Goal: Transaction & Acquisition: Book appointment/travel/reservation

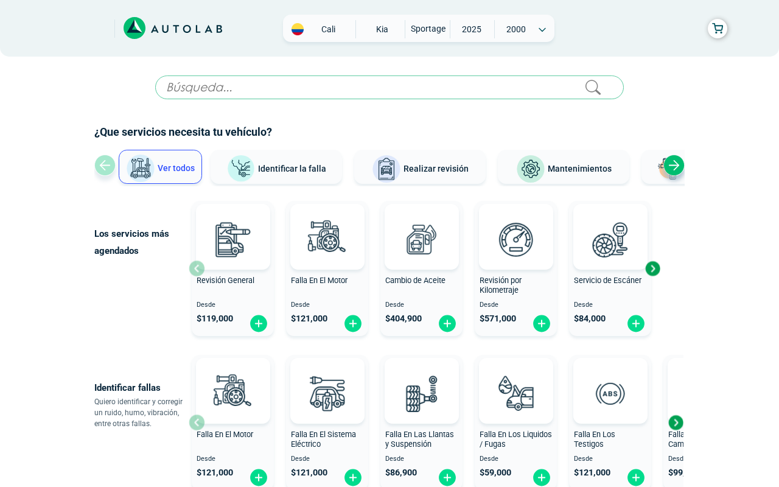
click at [498, 283] on span "Revisión por Kilometraje" at bounding box center [500, 285] width 42 height 19
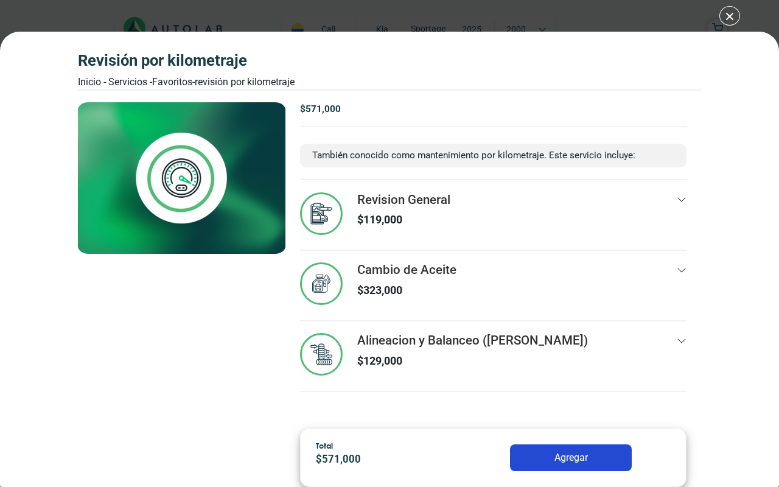
click at [677, 266] on icon at bounding box center [681, 270] width 10 height 10
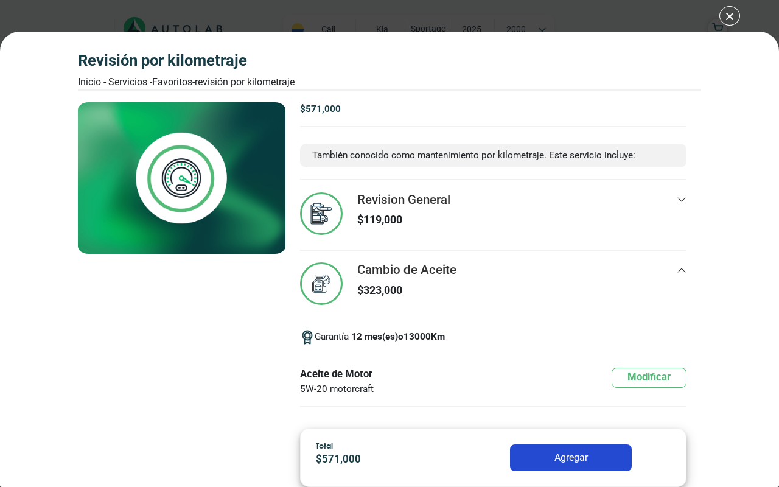
click at [74, 322] on div "Revisión por Kilometraje Inicio - Servicios - Favoritos - Revisión por Kilometr…" at bounding box center [389, 259] width 779 height 455
click at [571, 457] on button "Agregar" at bounding box center [571, 457] width 122 height 27
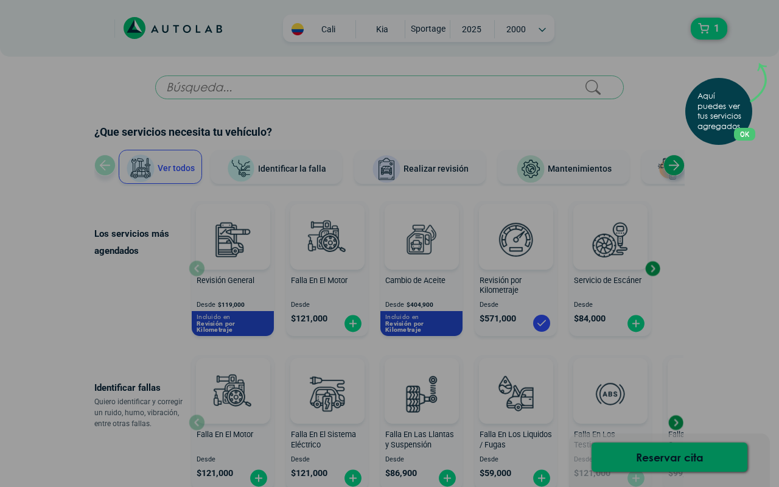
click at [66, 318] on div "Aquí puedes ver tus servicios agregados. OK .aex,.bex{fill:none!important;strok…" at bounding box center [389, 243] width 779 height 487
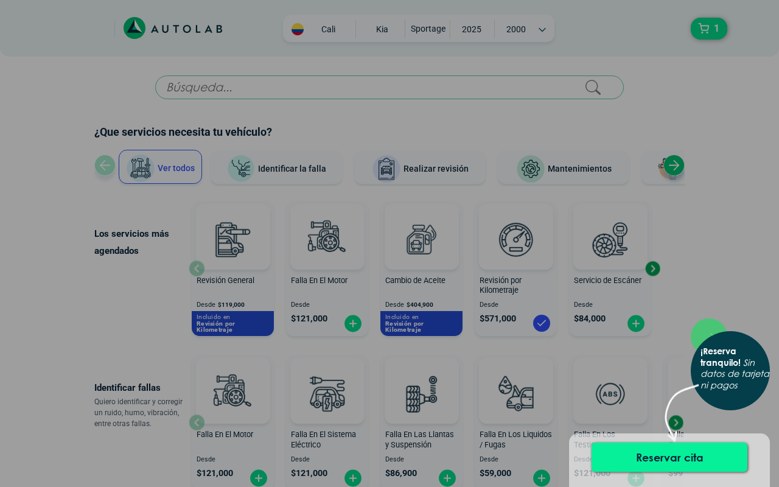
click at [688, 460] on button "Reservar cita" at bounding box center [669, 456] width 156 height 29
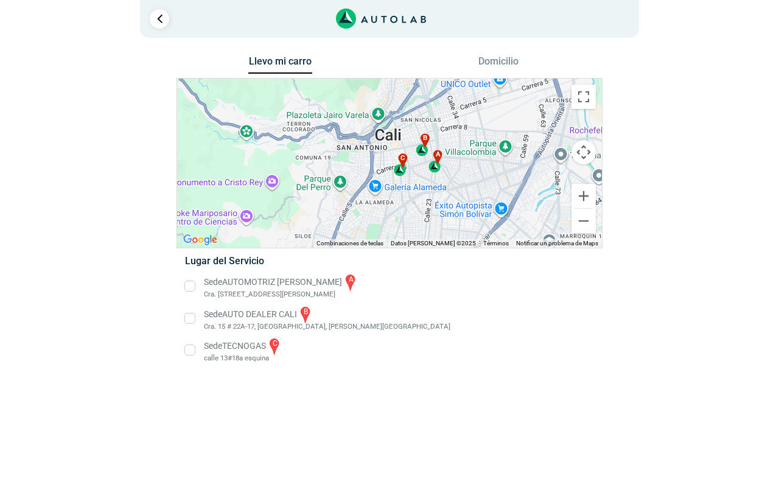
drag, startPoint x: 466, startPoint y: 131, endPoint x: 422, endPoint y: 215, distance: 94.7
click at [422, 215] on div "a b c" at bounding box center [389, 162] width 425 height 169
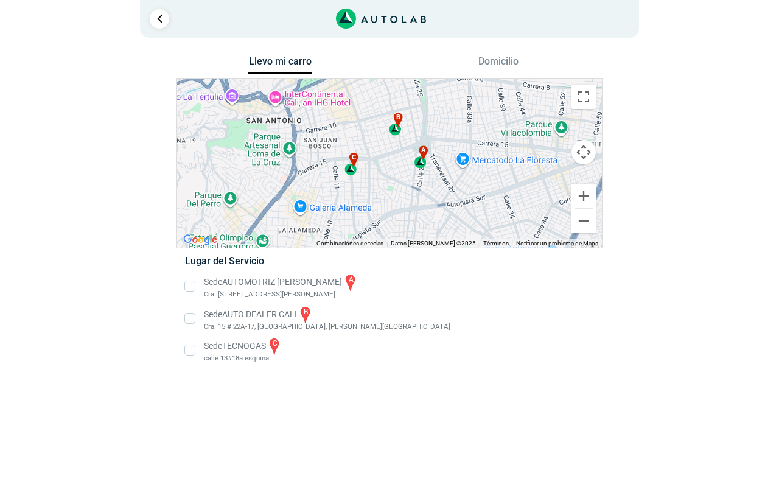
drag, startPoint x: 398, startPoint y: 189, endPoint x: 398, endPoint y: 171, distance: 17.6
click at [398, 171] on div "a b c" at bounding box center [389, 162] width 425 height 169
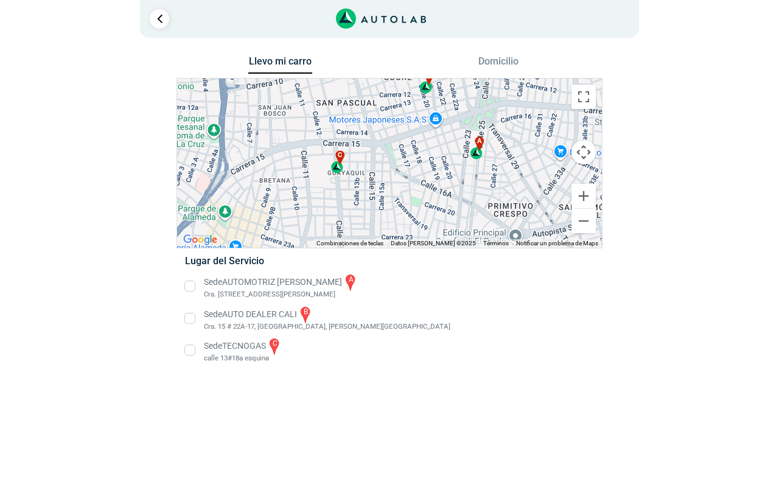
drag, startPoint x: 366, startPoint y: 164, endPoint x: 386, endPoint y: 160, distance: 20.5
click at [400, 160] on div "a b c" at bounding box center [389, 162] width 425 height 169
click at [336, 168] on div "c" at bounding box center [338, 161] width 14 height 23
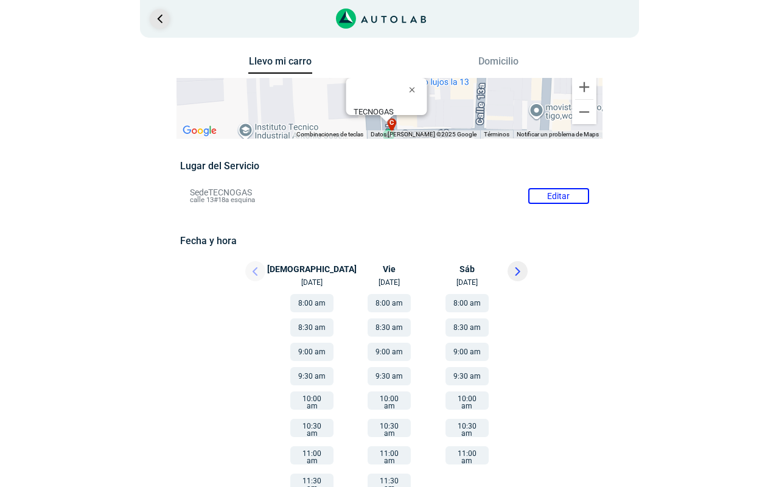
click at [159, 18] on link "Ir al paso anterior" at bounding box center [159, 18] width 19 height 19
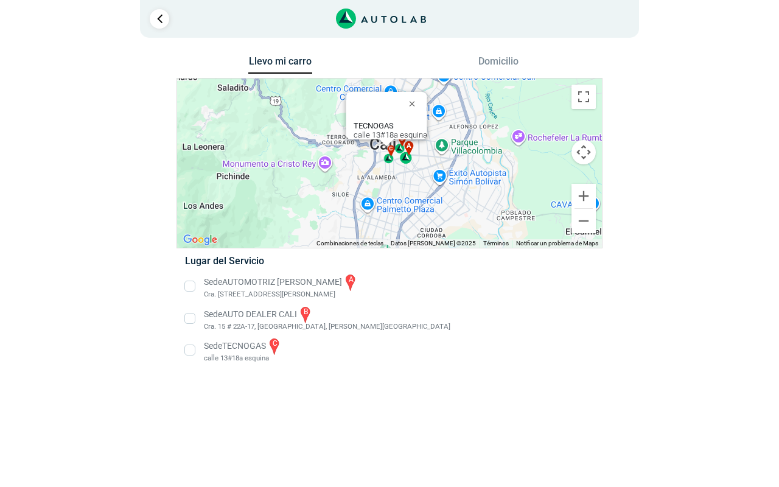
click at [409, 152] on div "a" at bounding box center [407, 152] width 14 height 23
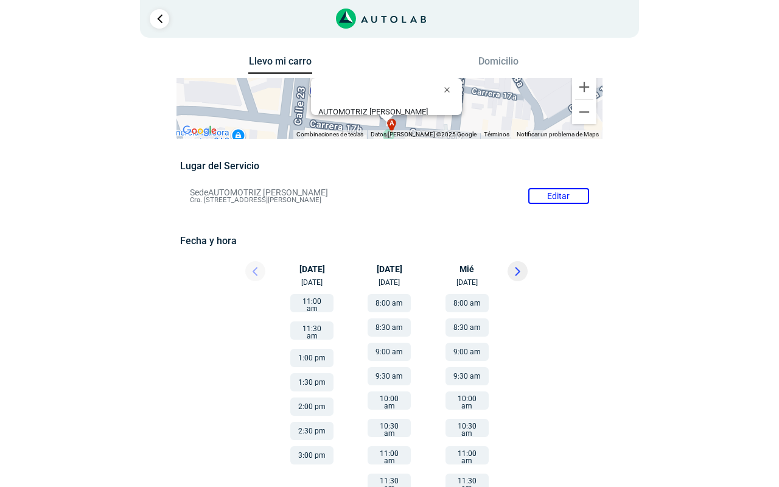
click at [307, 302] on button "11:00 am" at bounding box center [311, 303] width 43 height 18
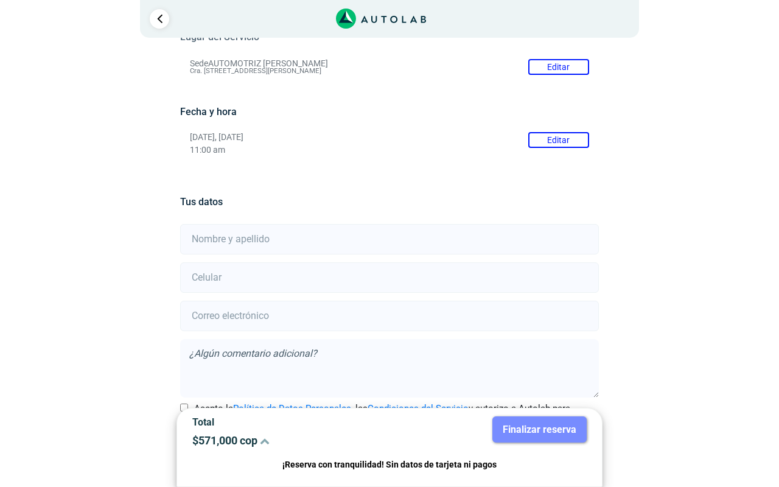
scroll to position [134, 0]
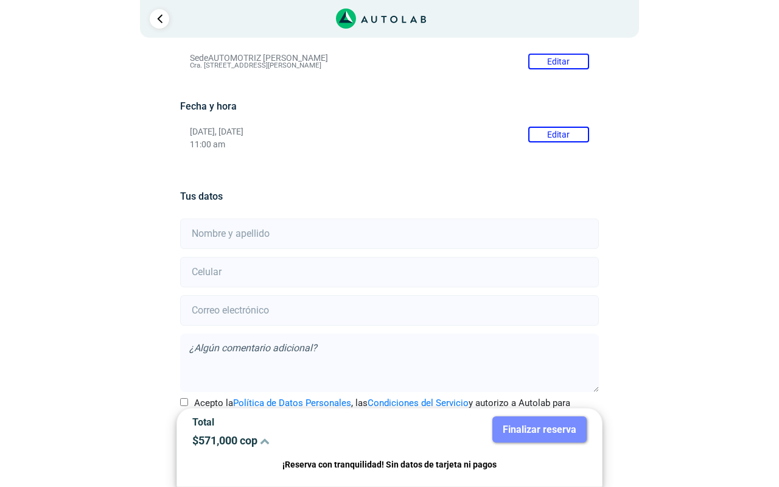
click at [280, 232] on input "text" at bounding box center [389, 233] width 418 height 30
type input "[PERSON_NAME]"
type input "[EMAIL_ADDRESS][DOMAIN_NAME]"
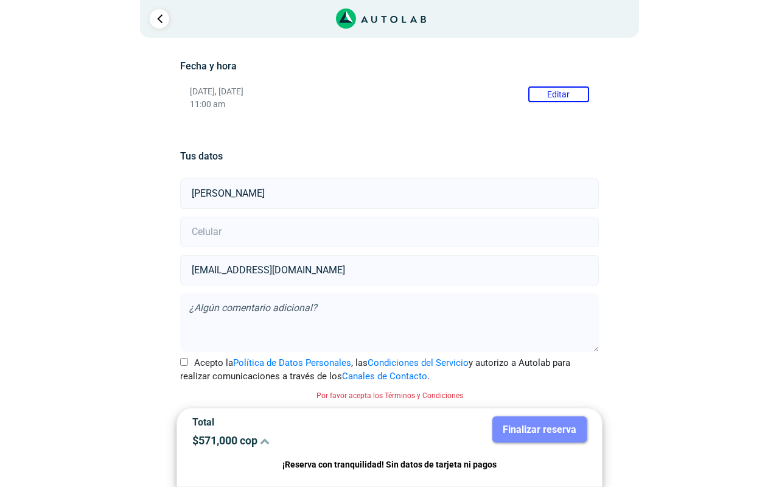
click at [293, 234] on input "number" at bounding box center [389, 232] width 418 height 30
type input "3155665182"
click at [338, 310] on textarea at bounding box center [389, 322] width 418 height 58
type textarea "Es revision de los 5000 o 10000 km . Ya le realiucé el cambio de aceite"
click at [185, 359] on input "Acepto la Política de Datos Personales , las Condiciones del Servicio y autoriz…" at bounding box center [184, 362] width 8 height 8
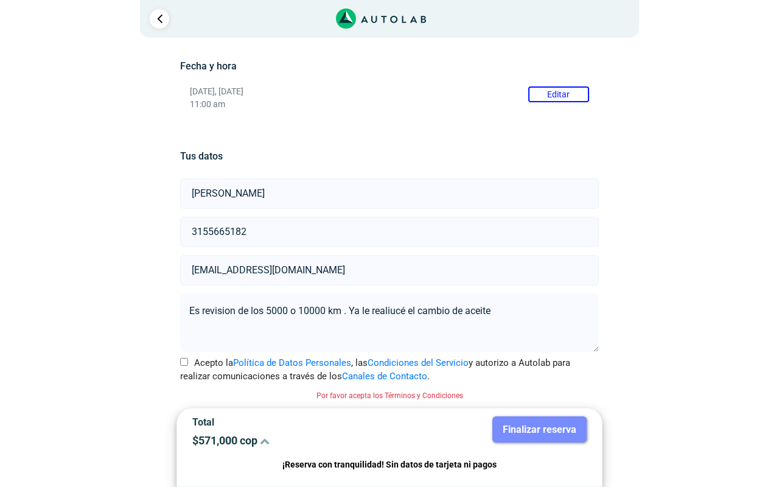
checkbox input "true"
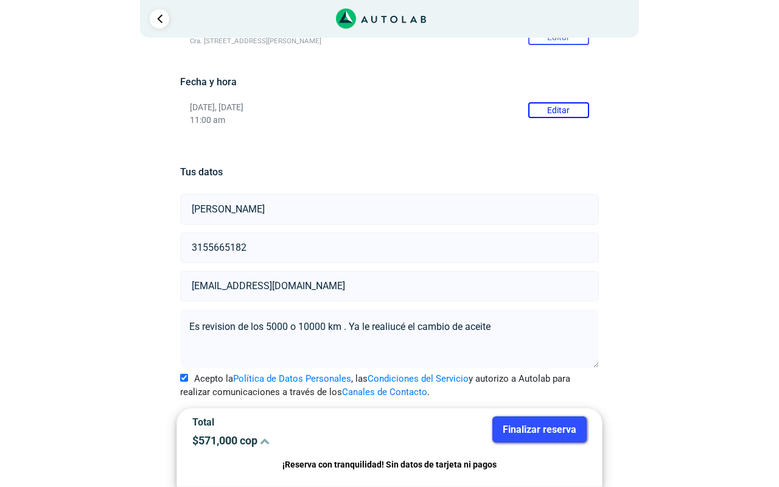
scroll to position [159, 0]
click at [398, 327] on textarea "Es revision de los 5000 o 10000 km . Ya le realiucé el cambio de aceite" at bounding box center [389, 338] width 418 height 58
click at [500, 327] on textarea "Es revision de los 5000 o 10000 km . Ya le realicé el cambio de aceite" at bounding box center [389, 338] width 418 height 58
type textarea "Es revision de los 5000 o 10000 km . Ya le realicé el cambio de aceite."
click at [537, 431] on button "Finalizar reserva" at bounding box center [539, 429] width 94 height 26
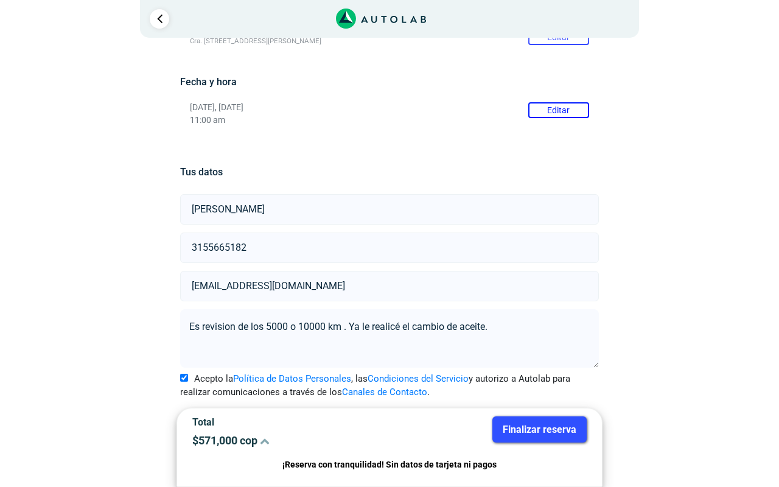
scroll to position [0, 0]
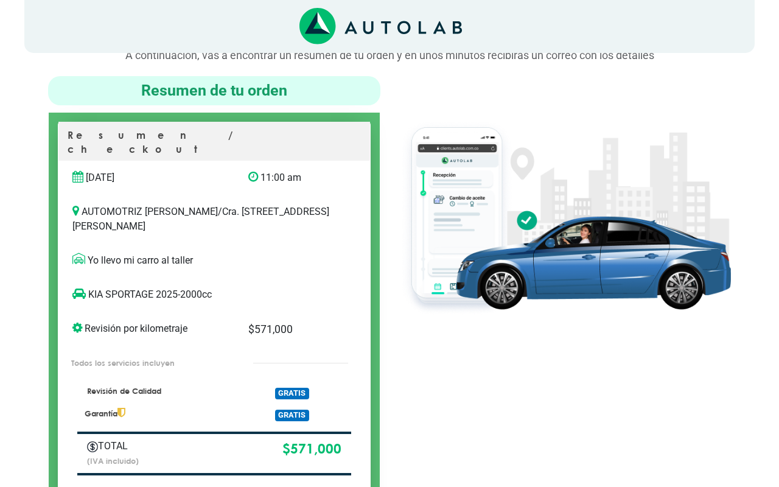
scroll to position [72, 0]
